Goal: Check status: Check status

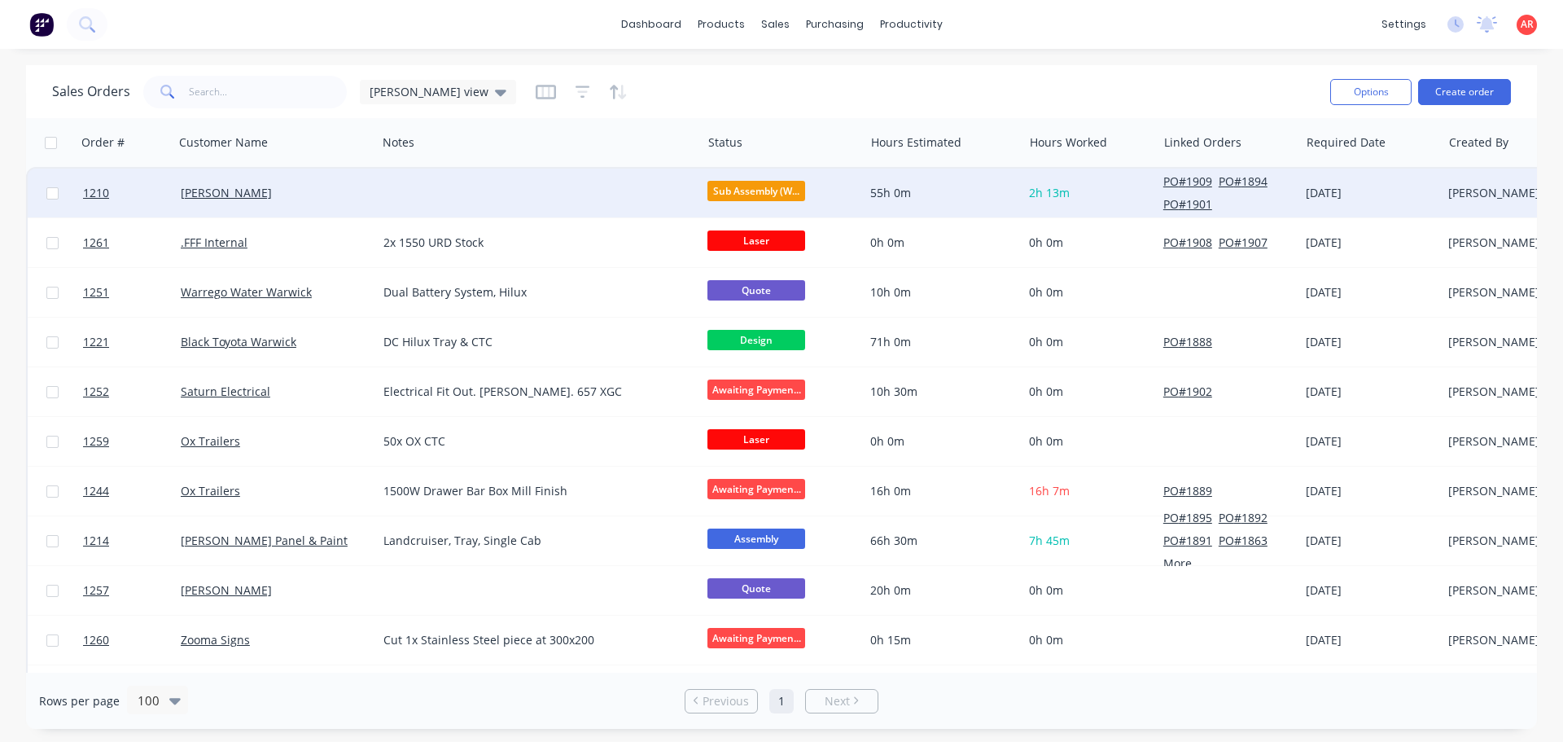
click at [322, 203] on div "[PERSON_NAME]" at bounding box center [275, 193] width 203 height 49
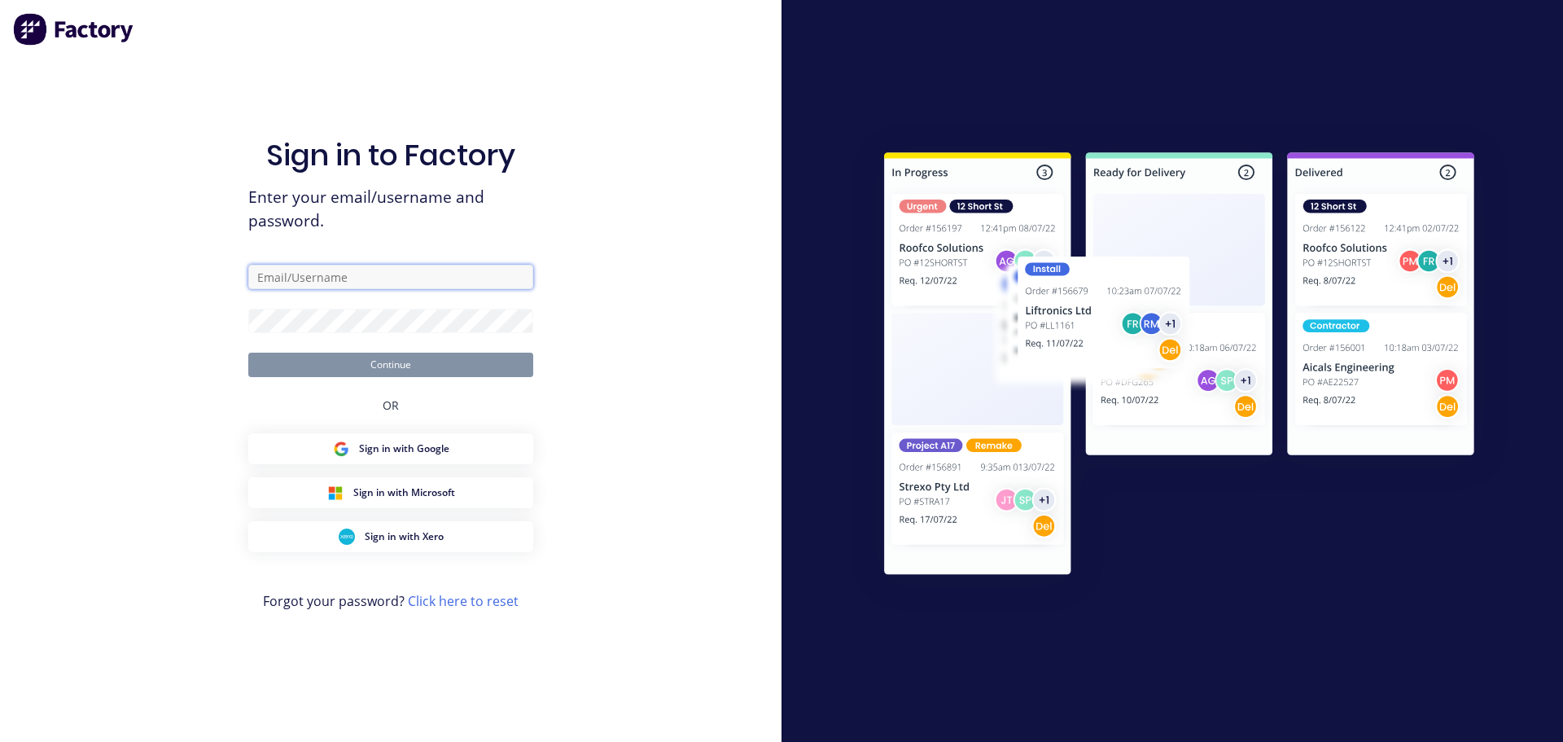
click at [332, 278] on input "text" at bounding box center [390, 277] width 285 height 24
type input "[PERSON_NAME][EMAIL_ADDRESS][PERSON_NAME][DOMAIN_NAME]"
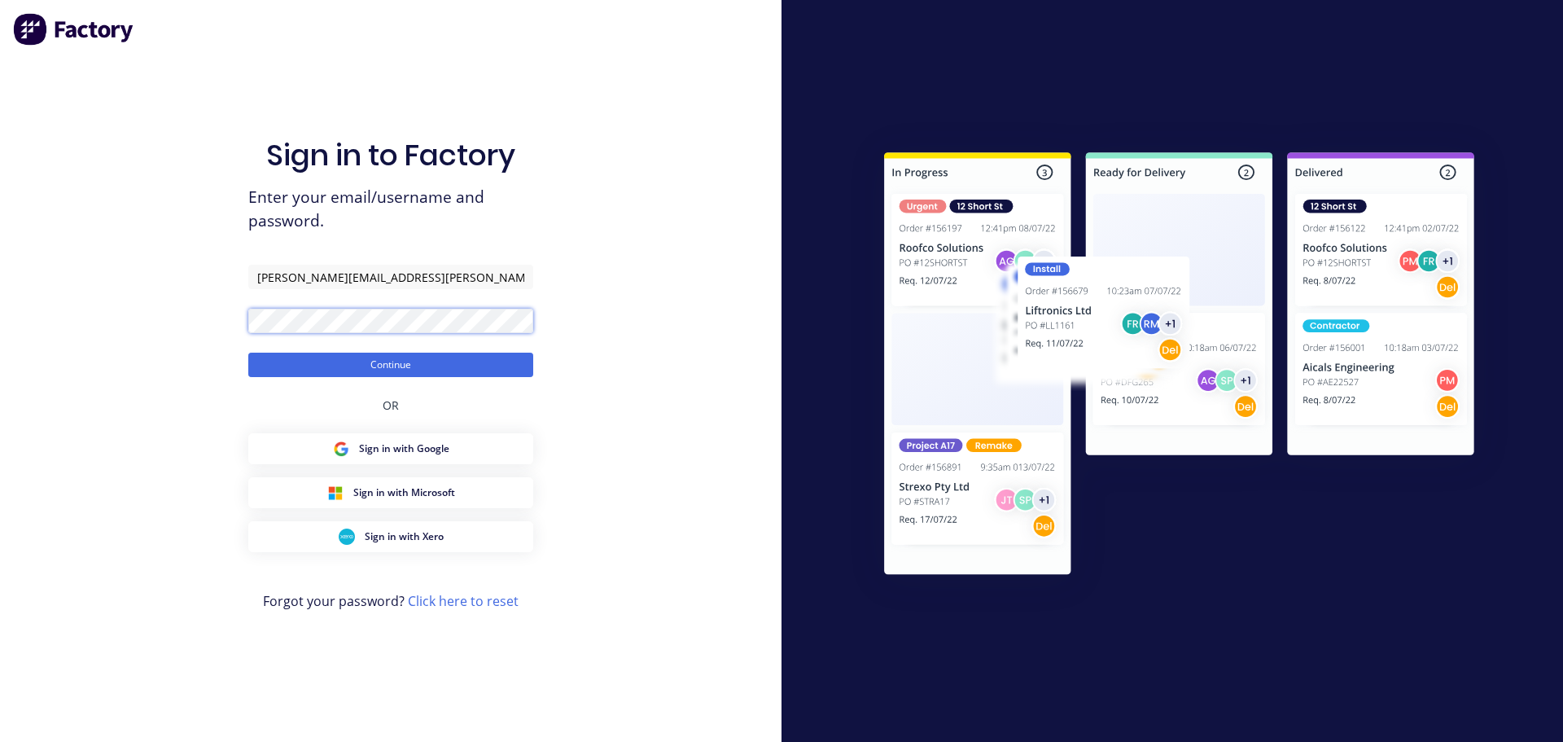
click at [248, 352] on button "Continue" at bounding box center [390, 364] width 285 height 24
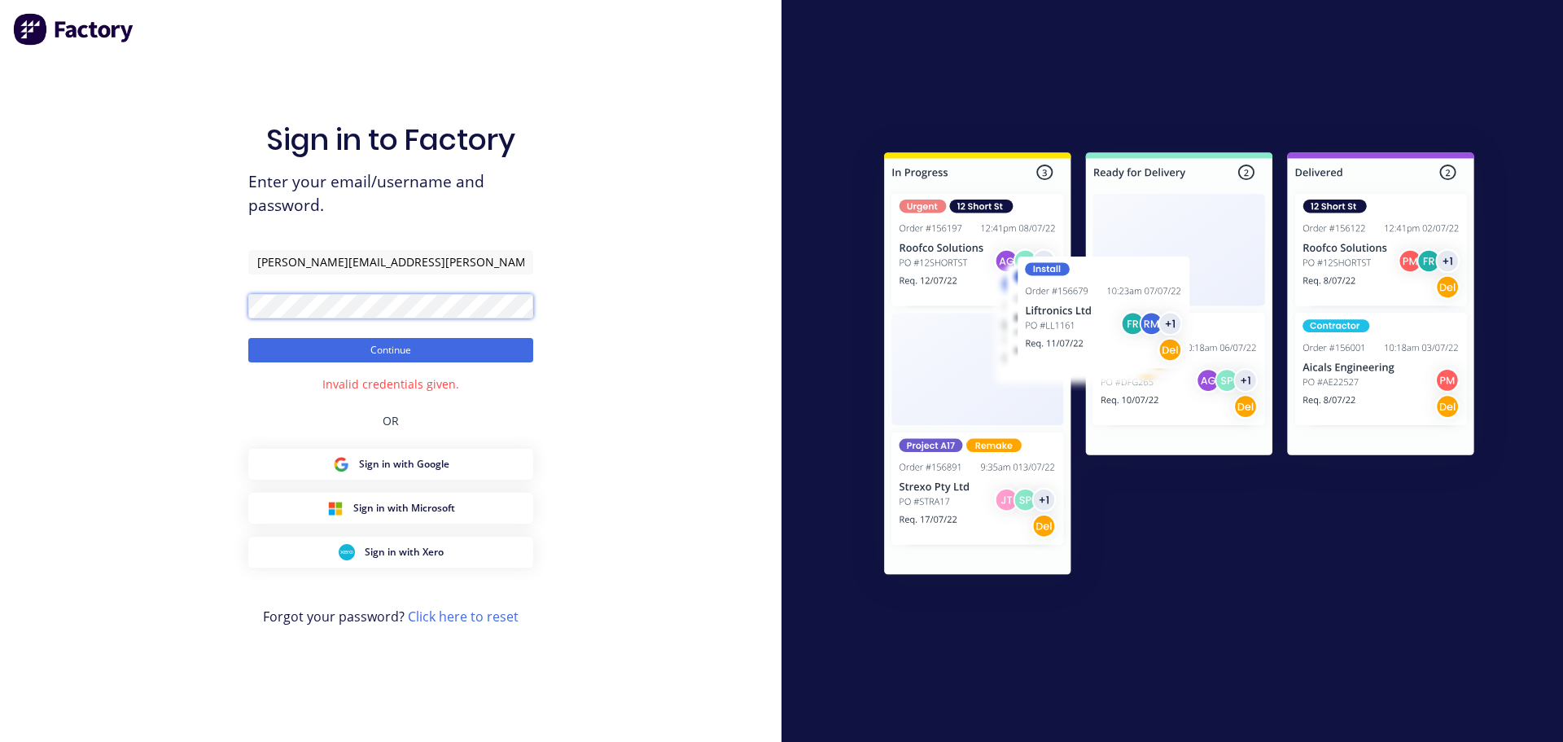
click at [248, 338] on button "Continue" at bounding box center [390, 350] width 285 height 24
click at [230, 290] on div "Sign in to Factory Enter your email/username and password. [PERSON_NAME][EMAIL_…" at bounding box center [390, 371] width 781 height 742
click at [248, 338] on button "Continue" at bounding box center [390, 350] width 285 height 24
click at [239, 297] on div "Sign in to Factory Enter your email/username and password. [PERSON_NAME][EMAIL_…" at bounding box center [390, 371] width 781 height 742
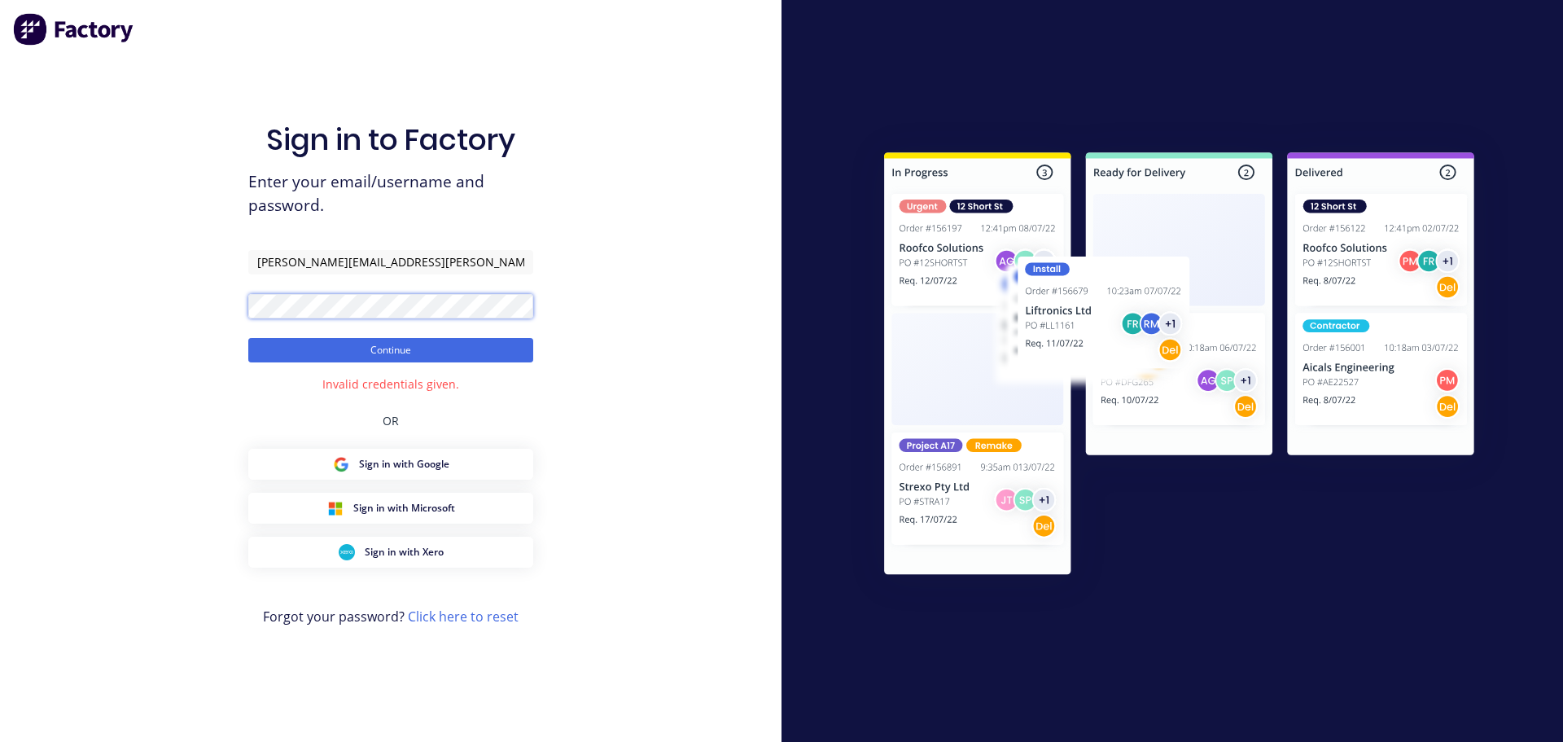
click at [248, 338] on button "Continue" at bounding box center [390, 350] width 285 height 24
